Goal: Navigation & Orientation: Find specific page/section

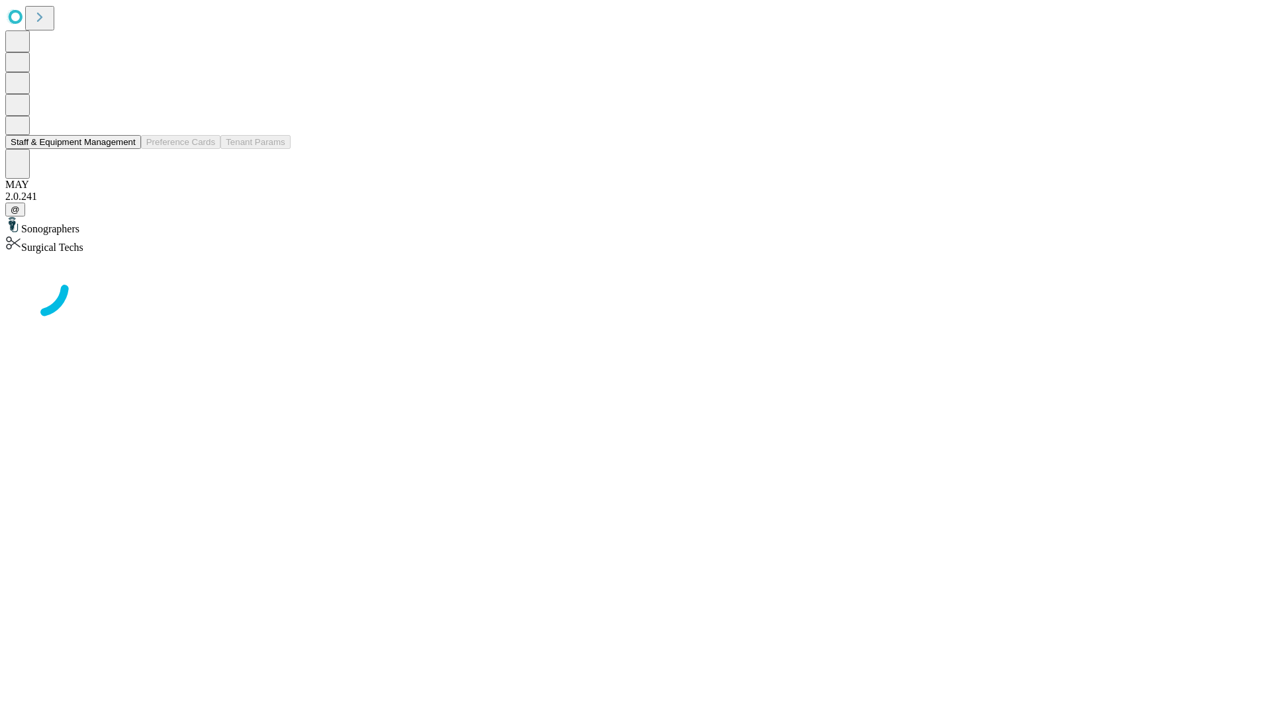
click at [126, 149] on button "Staff & Equipment Management" at bounding box center [73, 142] width 136 height 14
